Goal: Navigation & Orientation: Find specific page/section

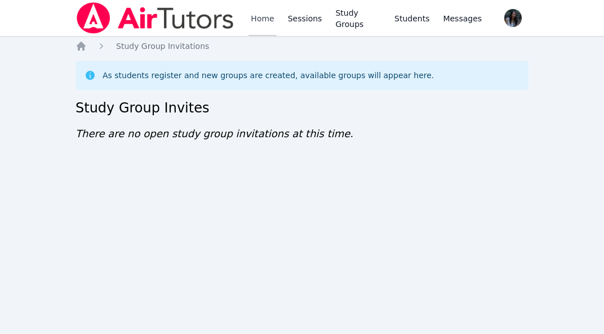
click at [263, 16] on link "Home" at bounding box center [262, 18] width 28 height 36
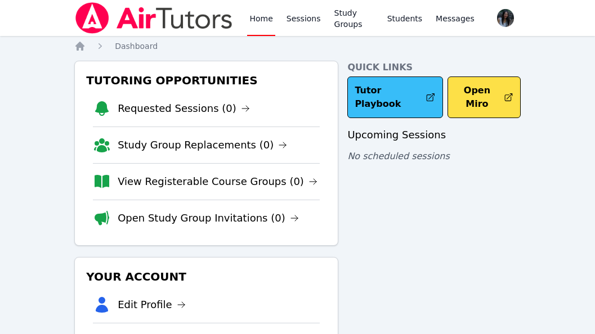
click at [369, 96] on link "Tutor Playbook" at bounding box center [395, 98] width 96 height 42
